Goal: Task Accomplishment & Management: Use online tool/utility

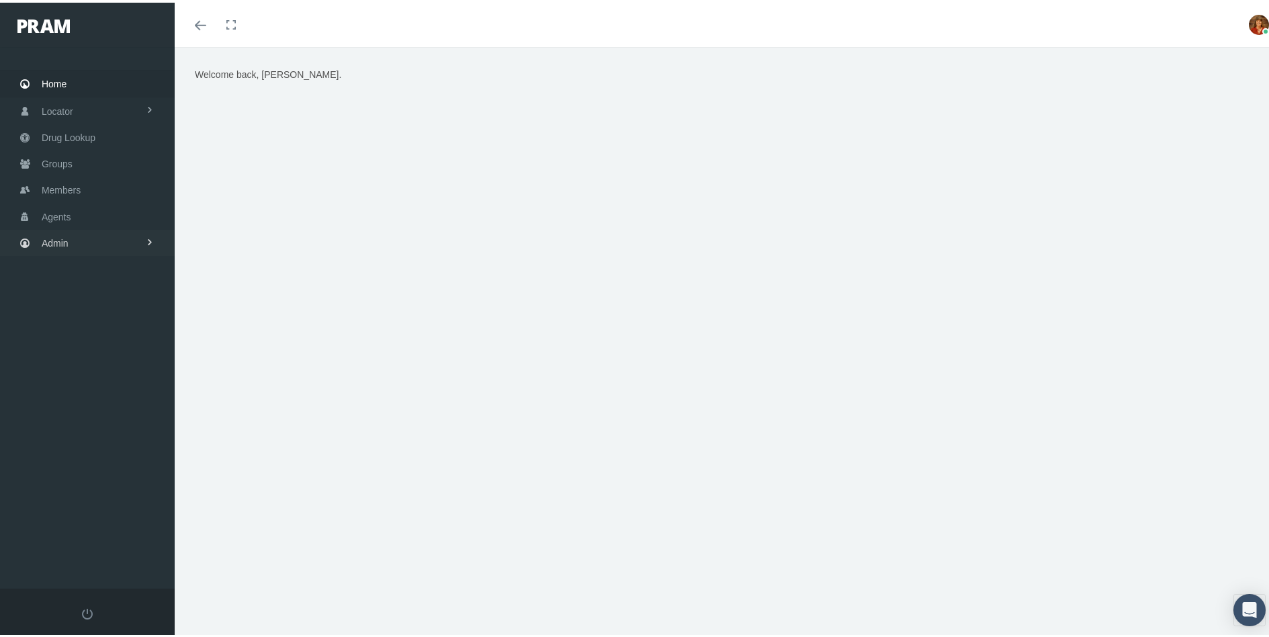
click at [50, 248] on span "Admin" at bounding box center [55, 241] width 27 height 26
click at [62, 267] on span "Security" at bounding box center [72, 269] width 34 height 23
click at [63, 238] on span "Admin" at bounding box center [55, 241] width 27 height 26
click at [142, 240] on link "Admin" at bounding box center [87, 240] width 175 height 26
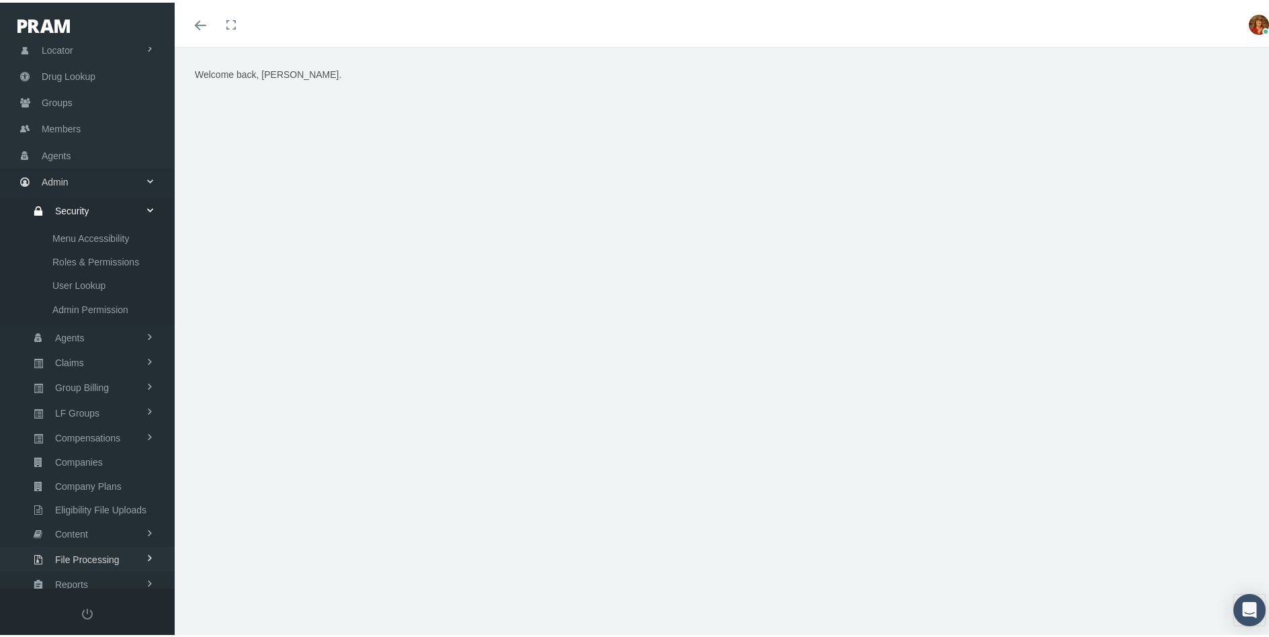
scroll to position [122, 0]
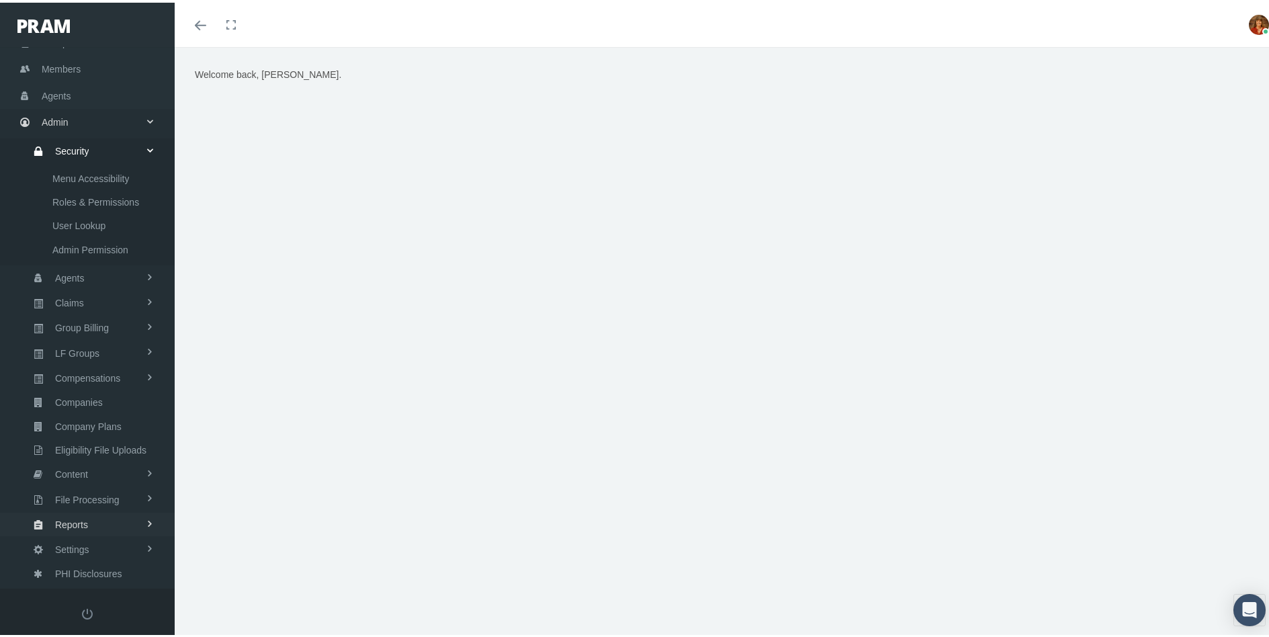
click at [81, 524] on span "Reports" at bounding box center [71, 521] width 33 height 23
click at [77, 494] on span "Favorites" at bounding box center [71, 494] width 39 height 23
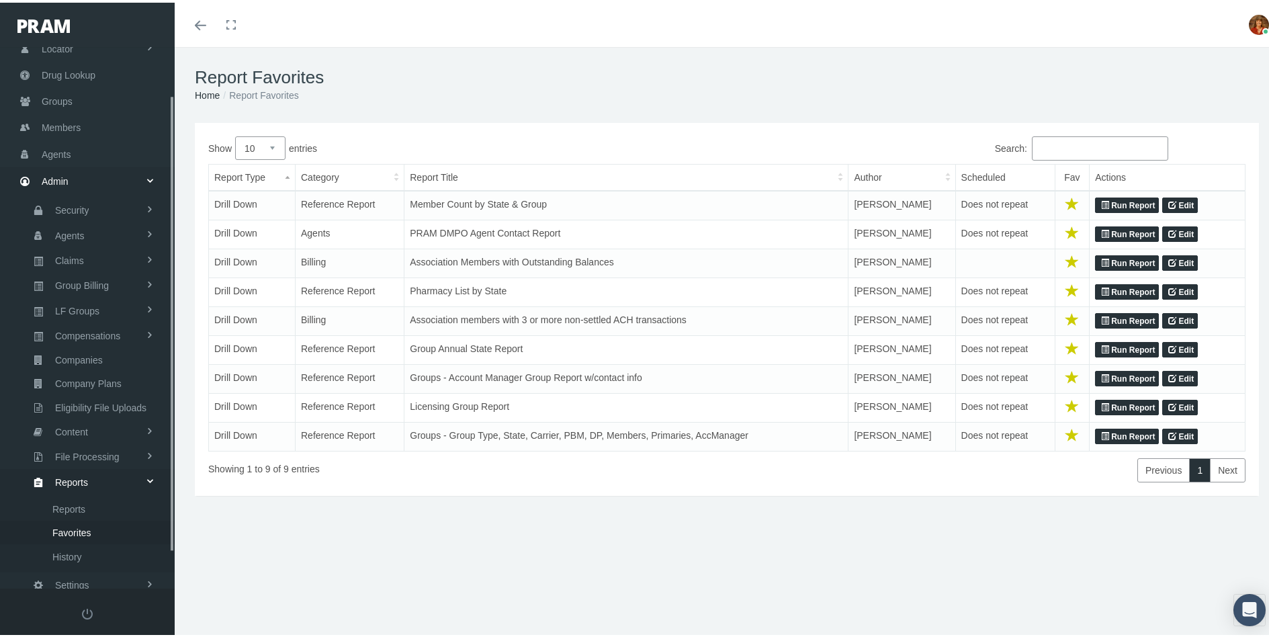
scroll to position [99, 0]
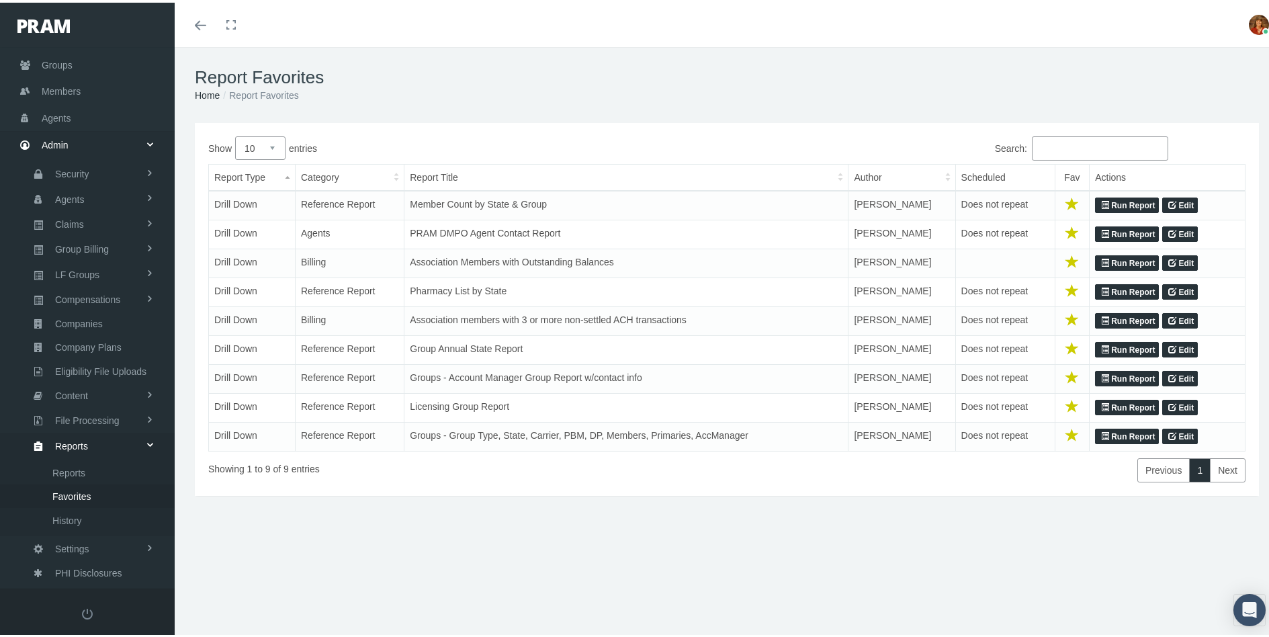
click at [1109, 227] on link "Run Report" at bounding box center [1127, 232] width 64 height 16
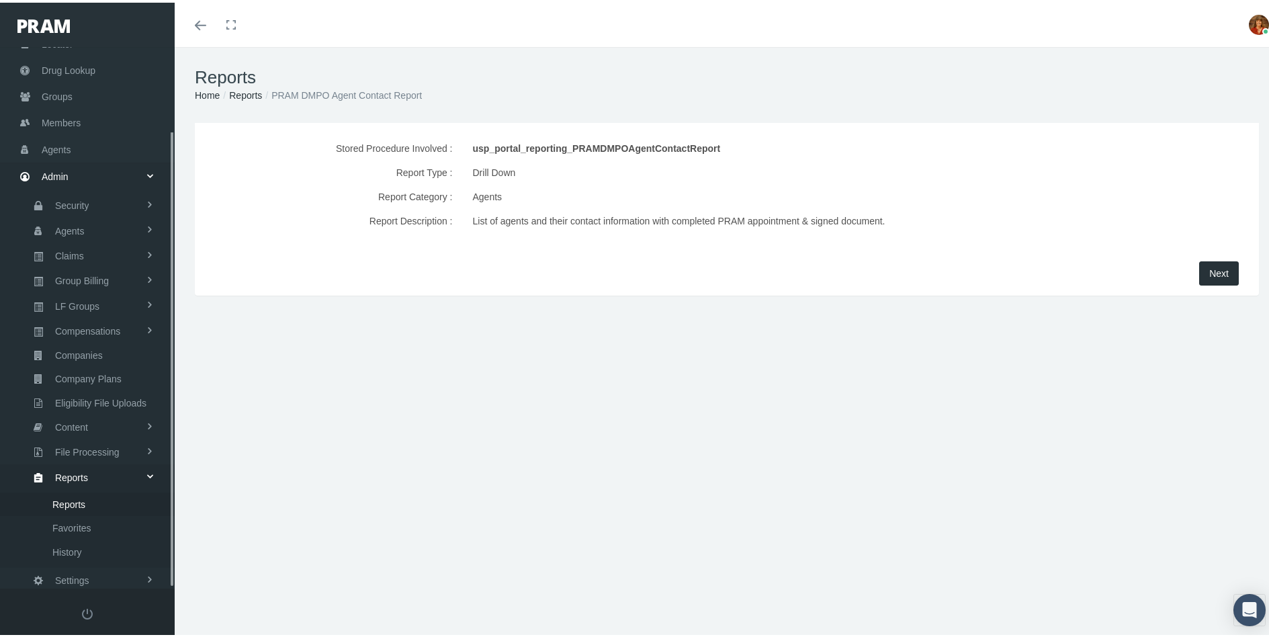
scroll to position [99, 0]
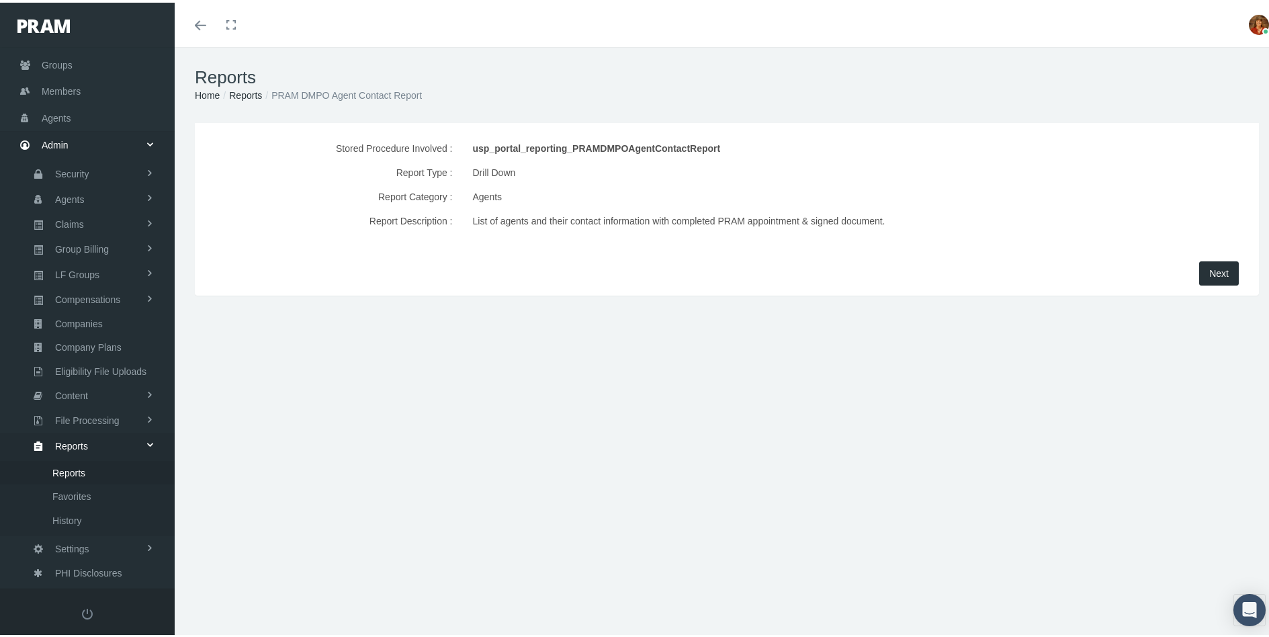
click at [1209, 268] on span "Next" at bounding box center [1218, 270] width 19 height 11
click at [1212, 271] on span "Next" at bounding box center [1218, 270] width 19 height 11
click at [1204, 277] on button "Next" at bounding box center [1219, 271] width 40 height 24
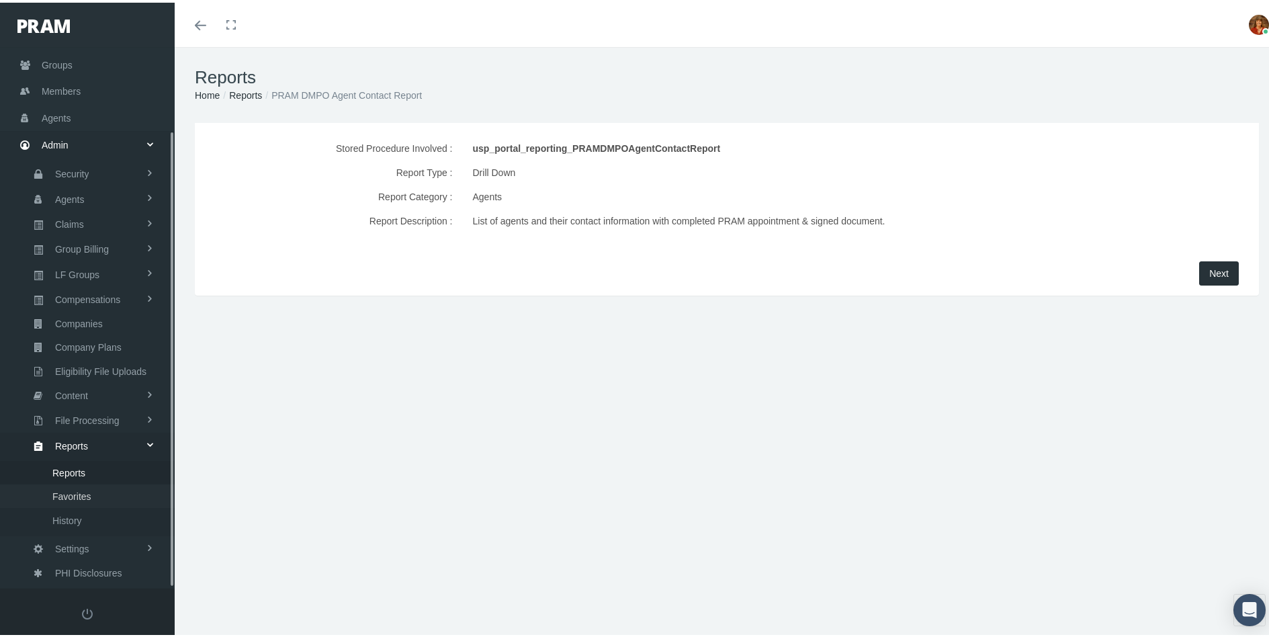
click at [77, 490] on span "Favorites" at bounding box center [71, 493] width 39 height 23
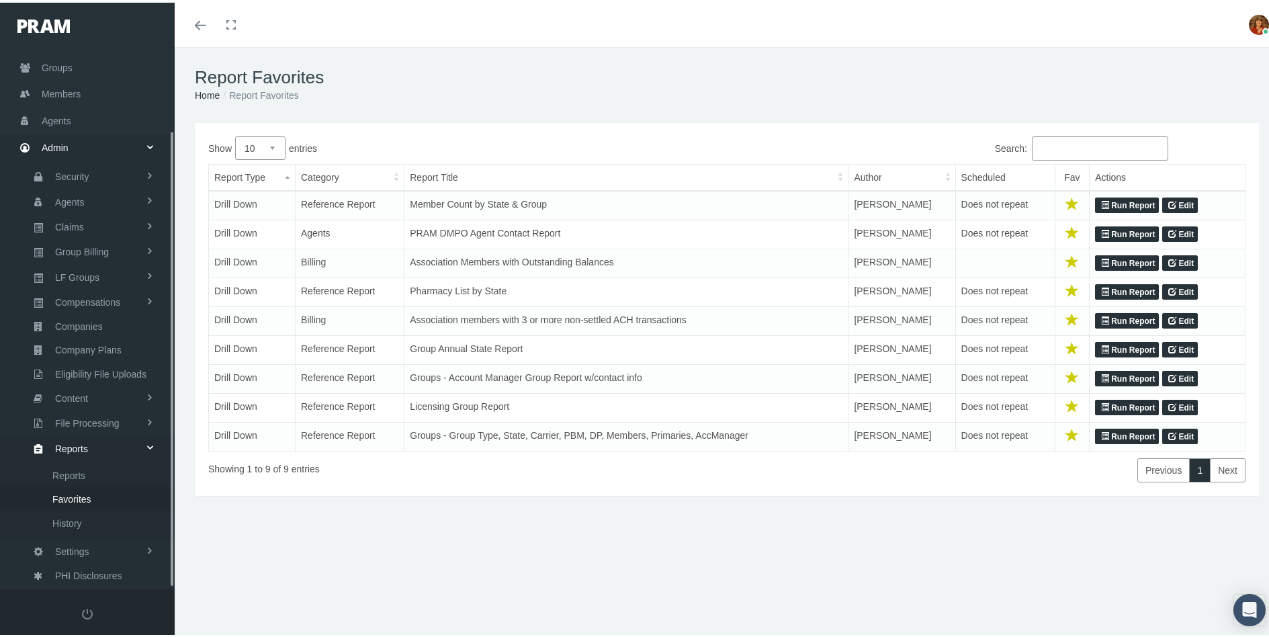
scroll to position [99, 0]
click at [1126, 227] on link "Run Report" at bounding box center [1127, 232] width 64 height 16
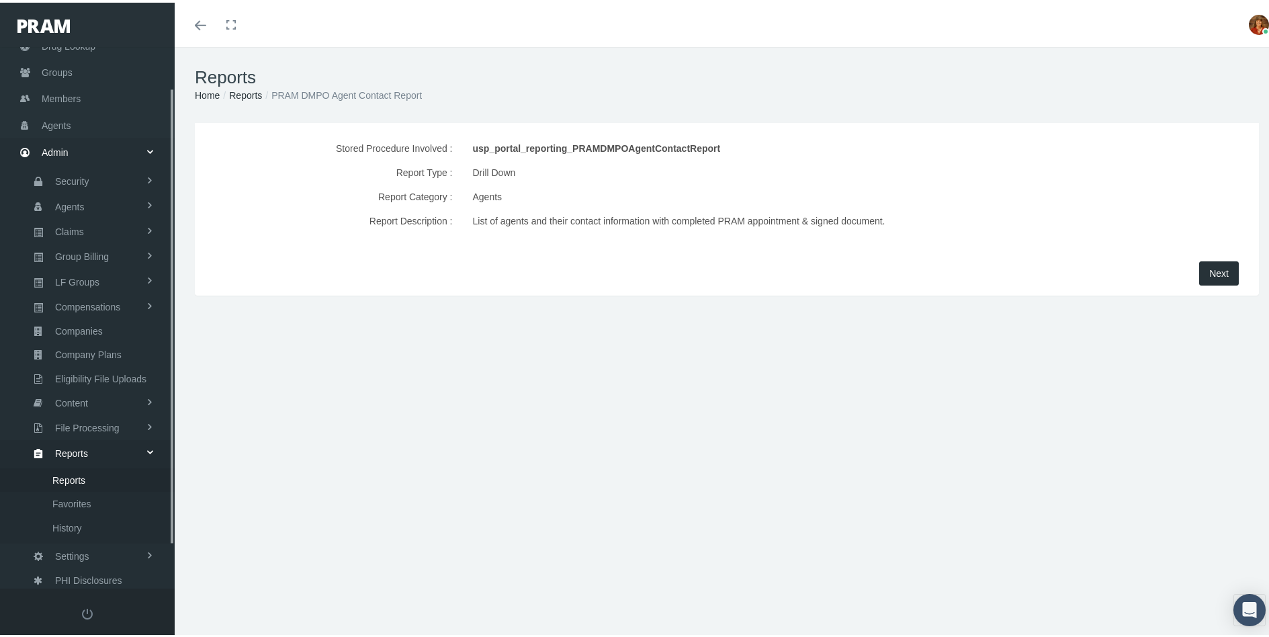
scroll to position [99, 0]
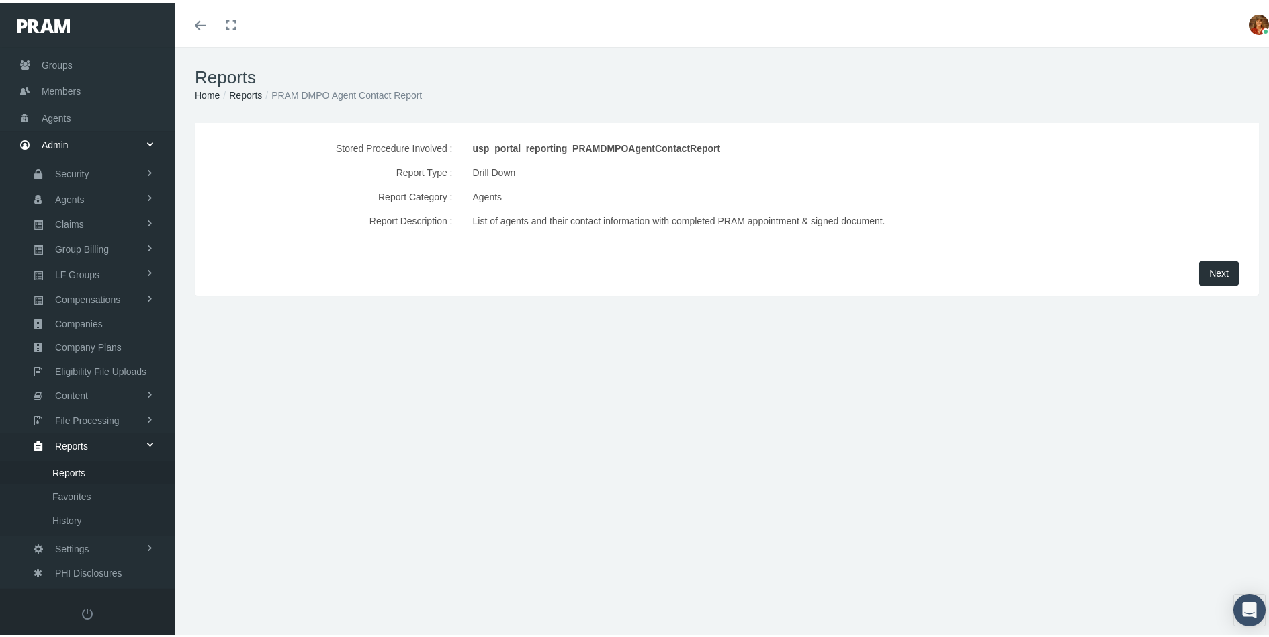
click at [1209, 273] on span "Next" at bounding box center [1218, 270] width 19 height 11
drag, startPoint x: 725, startPoint y: 143, endPoint x: 466, endPoint y: 144, distance: 258.6
click at [466, 144] on div "usp_portal_reporting_PRAMDMPOAgentContactReport" at bounding box center [771, 146] width 616 height 24
copy div "usp_portal_reporting_PRAMDMPOAgentContactReport"
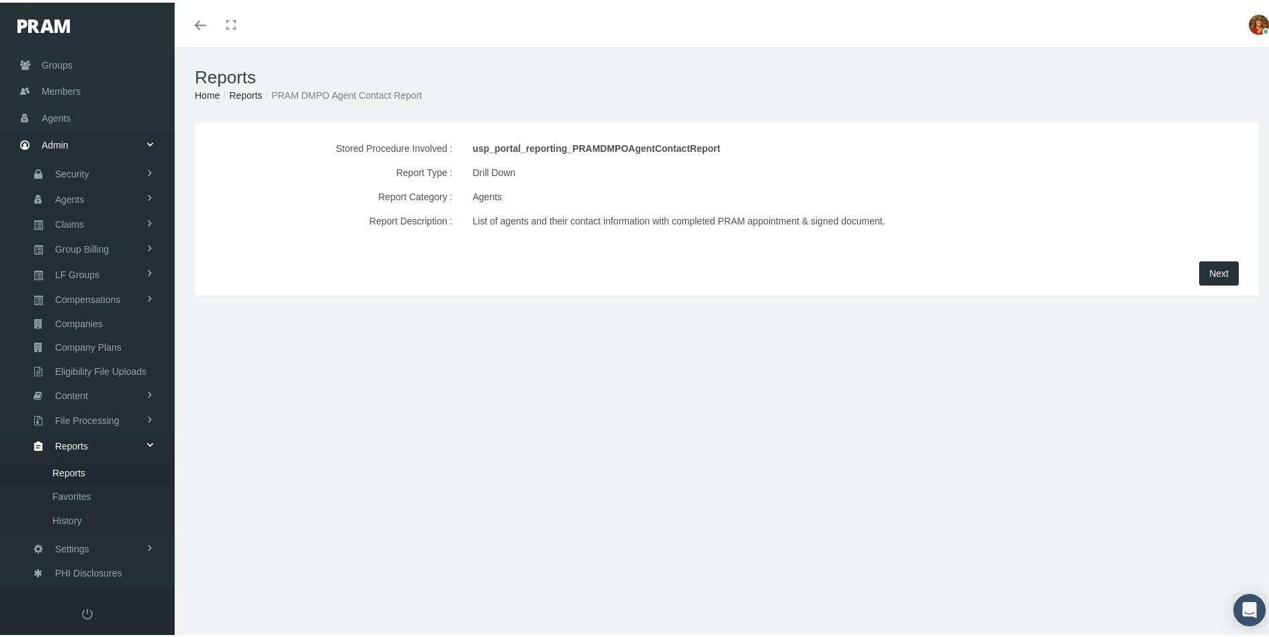
click at [621, 325] on div "Stored Procedure Involved : usp_portal_reporting_PRAMDMPOAgentContactReport Rep…" at bounding box center [727, 288] width 1104 height 336
click at [1076, 304] on div "Stored Procedure Involved : usp_portal_reporting_PRAMDMPOAgentContactReport Rep…" at bounding box center [727, 288] width 1104 height 336
click at [1209, 271] on span "Next" at bounding box center [1218, 270] width 19 height 11
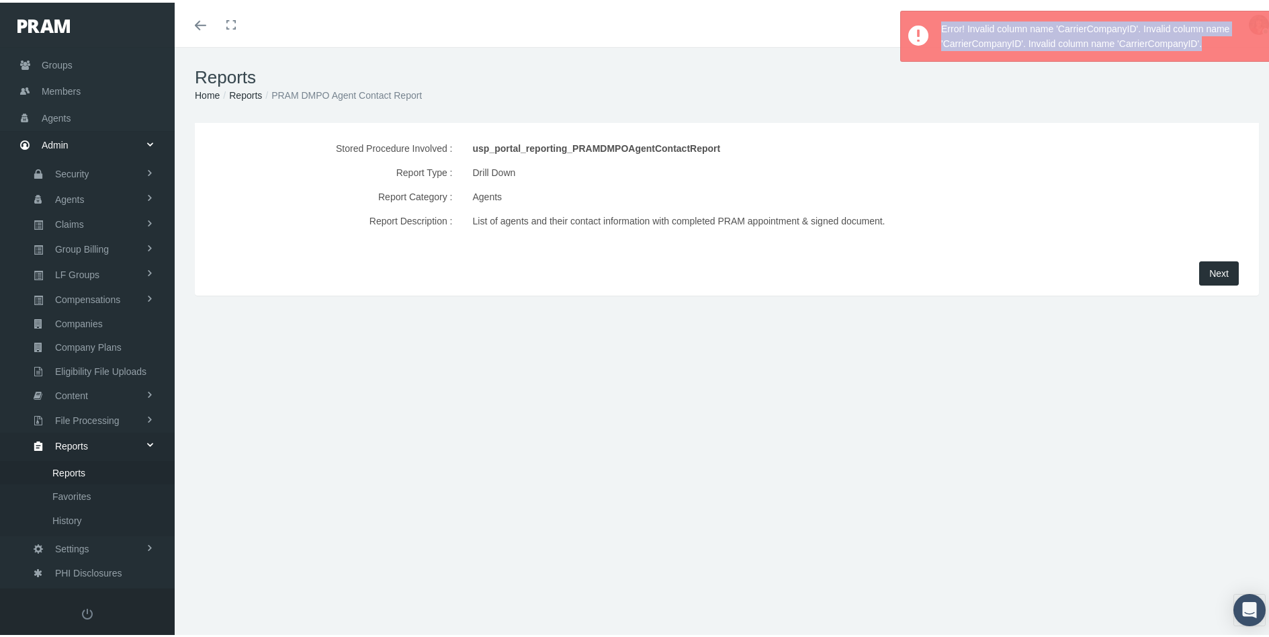
drag, startPoint x: 1204, startPoint y: 40, endPoint x: 1045, endPoint y: 46, distance: 159.3
click at [907, 18] on div "Error! Invalid column name 'CarrierCompanyID'. Invalid column name 'CarrierComp…" at bounding box center [1085, 33] width 371 height 51
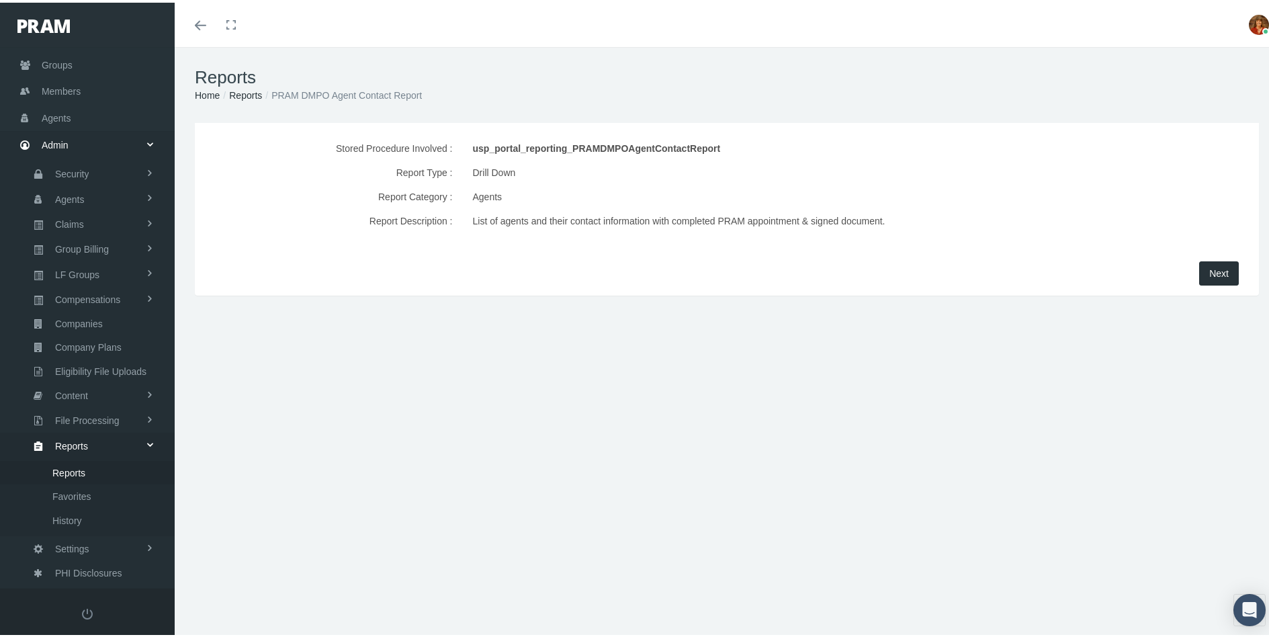
copy div "Error! Invalid column name 'CarrierCompanyID'. Invalid column name 'CarrierComp…"
click at [1124, 177] on div "Report Type : Drill Down" at bounding box center [726, 170] width 1057 height 24
click at [1199, 263] on button "Next" at bounding box center [1219, 271] width 40 height 24
click at [1209, 267] on span "Next" at bounding box center [1218, 270] width 19 height 11
